Goal: Task Accomplishment & Management: Use online tool/utility

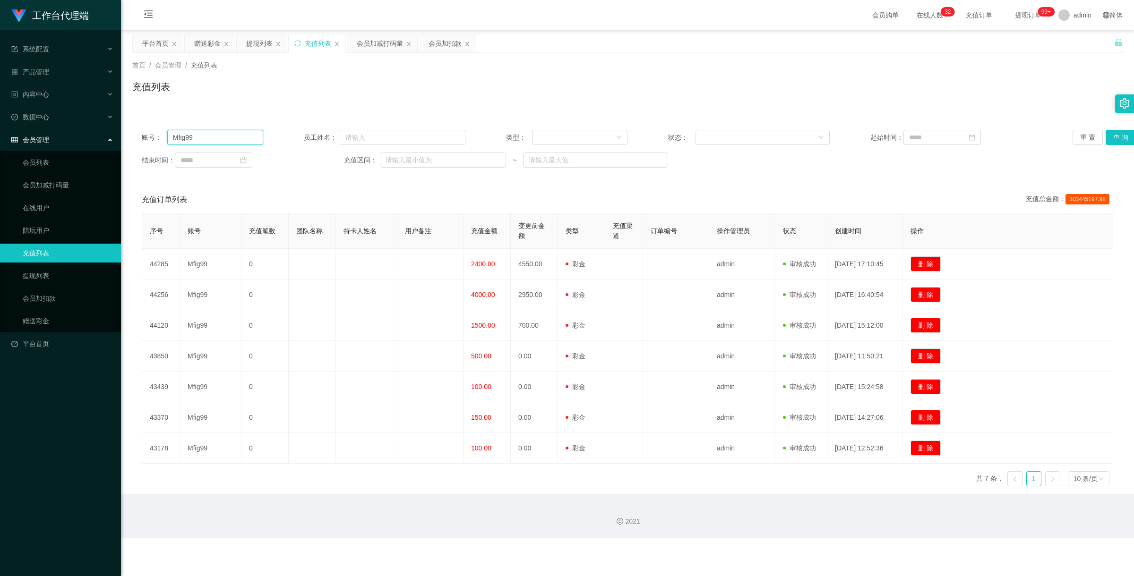
drag, startPoint x: 207, startPoint y: 136, endPoint x: 162, endPoint y: 133, distance: 45.0
click at [162, 133] on div "账号： Mfig99" at bounding box center [202, 137] width 121 height 15
click at [1117, 136] on button "查 询" at bounding box center [1121, 137] width 30 height 15
click at [57, 317] on link "赠送彩金" at bounding box center [68, 321] width 91 height 19
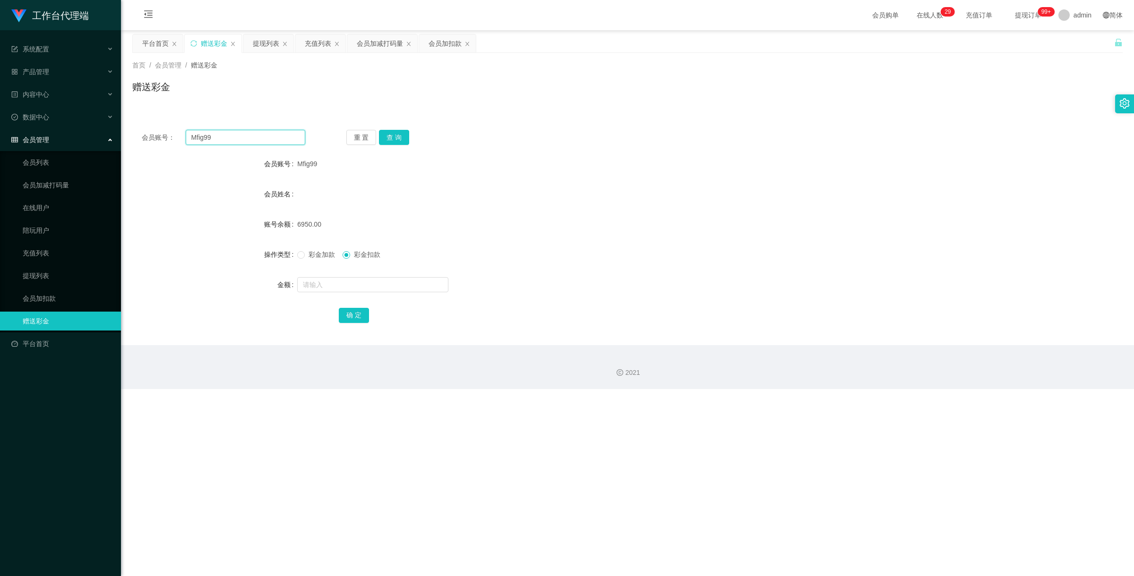
drag, startPoint x: 221, startPoint y: 136, endPoint x: 138, endPoint y: 117, distance: 85.4
click at [162, 122] on div "会员账号： Mfig99 重 置 查 询 会员账号 Mfig99 会员姓名 账号余额 6950.00 操作类型 彩金加款 彩金扣款 金额 确 定" at bounding box center [627, 232] width 990 height 225
paste input "81285503"
type input "81285503"
click at [403, 138] on button "查 询" at bounding box center [394, 137] width 30 height 15
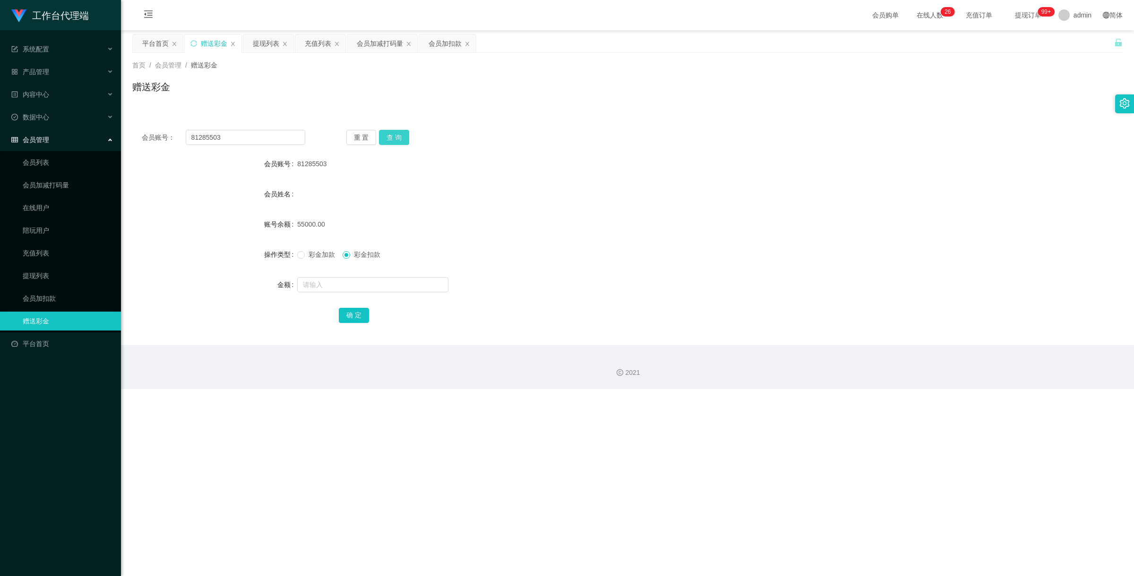
click at [403, 135] on button "查 询" at bounding box center [394, 137] width 30 height 15
